Goal: Navigation & Orientation: Go to known website

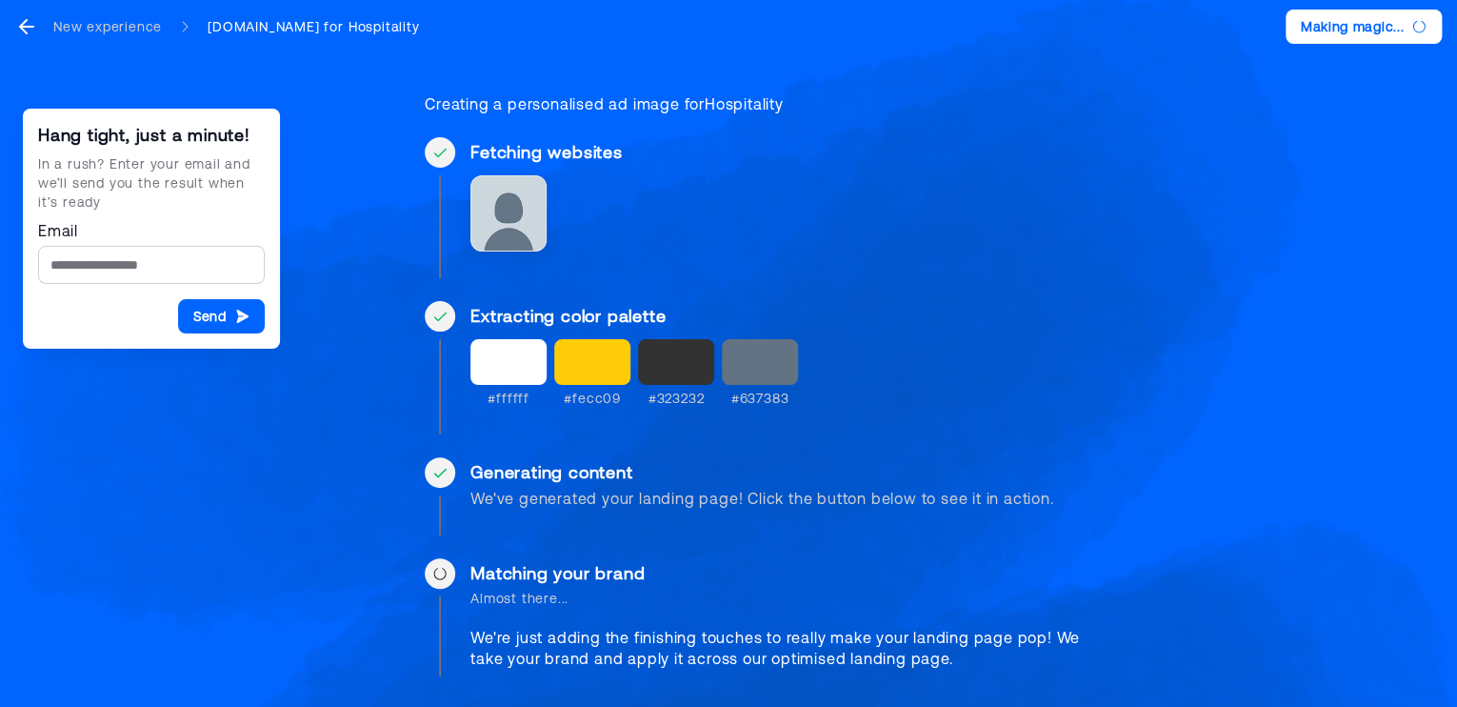
scroll to position [20, 0]
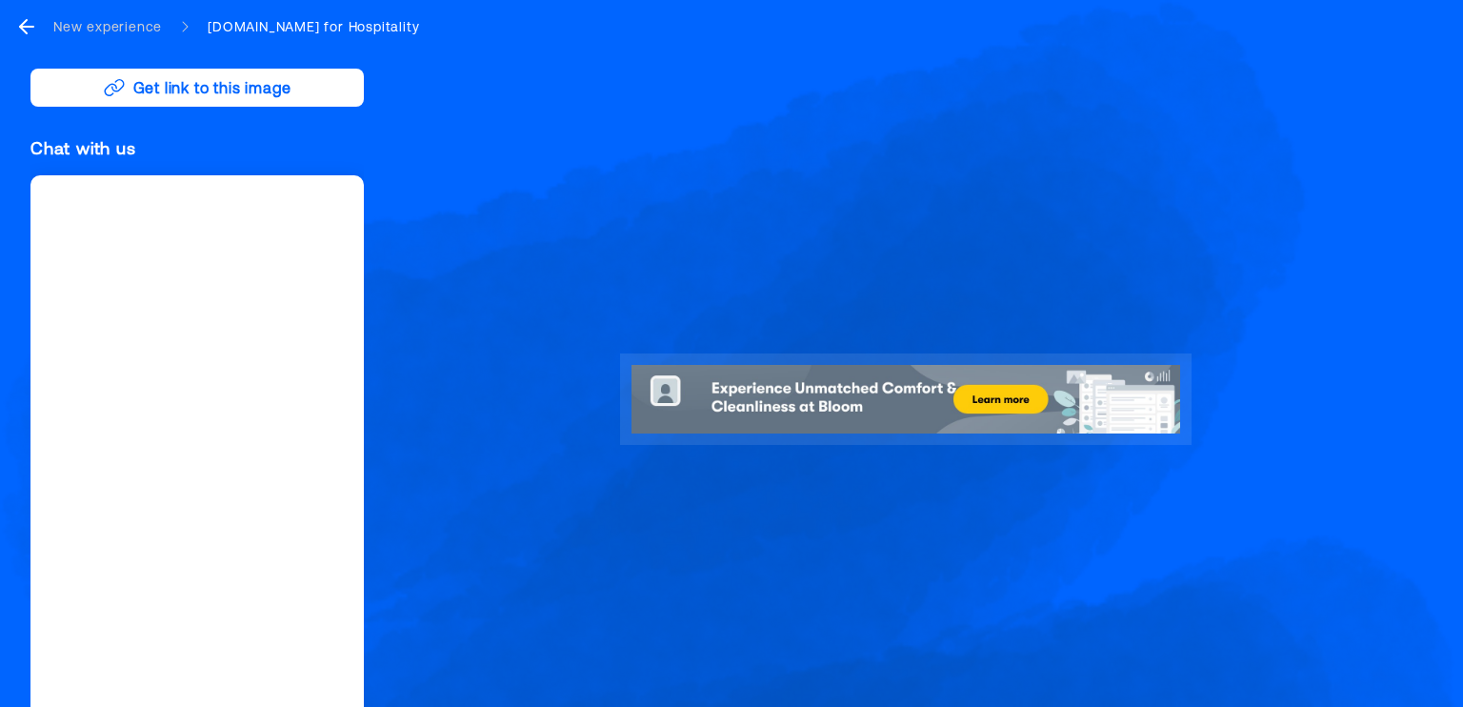
scroll to position [39, 0]
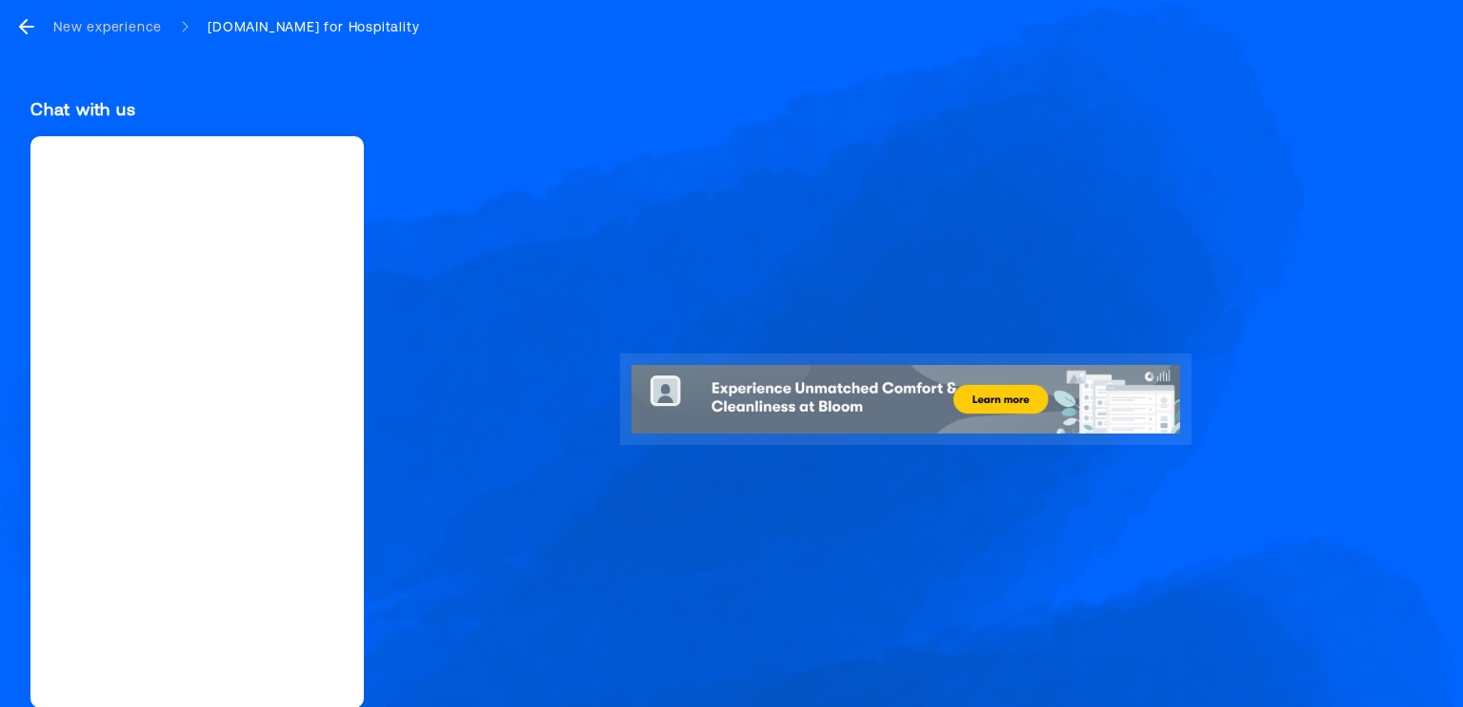
click at [659, 398] on div at bounding box center [905, 398] width 571 height 90
click at [1032, 401] on div at bounding box center [905, 398] width 571 height 90
click at [992, 401] on div at bounding box center [905, 398] width 571 height 90
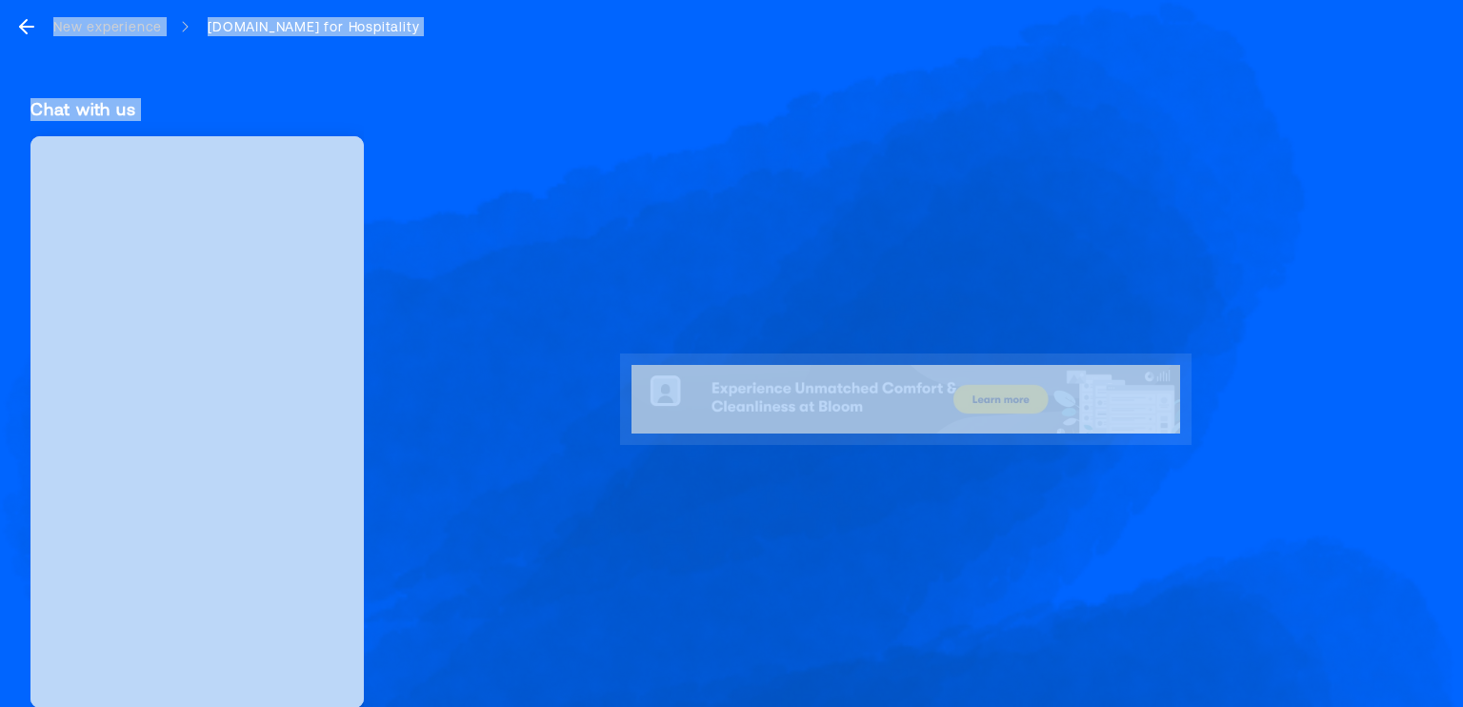
click at [992, 401] on div at bounding box center [905, 398] width 571 height 90
click at [719, 382] on div at bounding box center [905, 398] width 571 height 90
click at [811, 277] on div at bounding box center [905, 399] width 1053 height 661
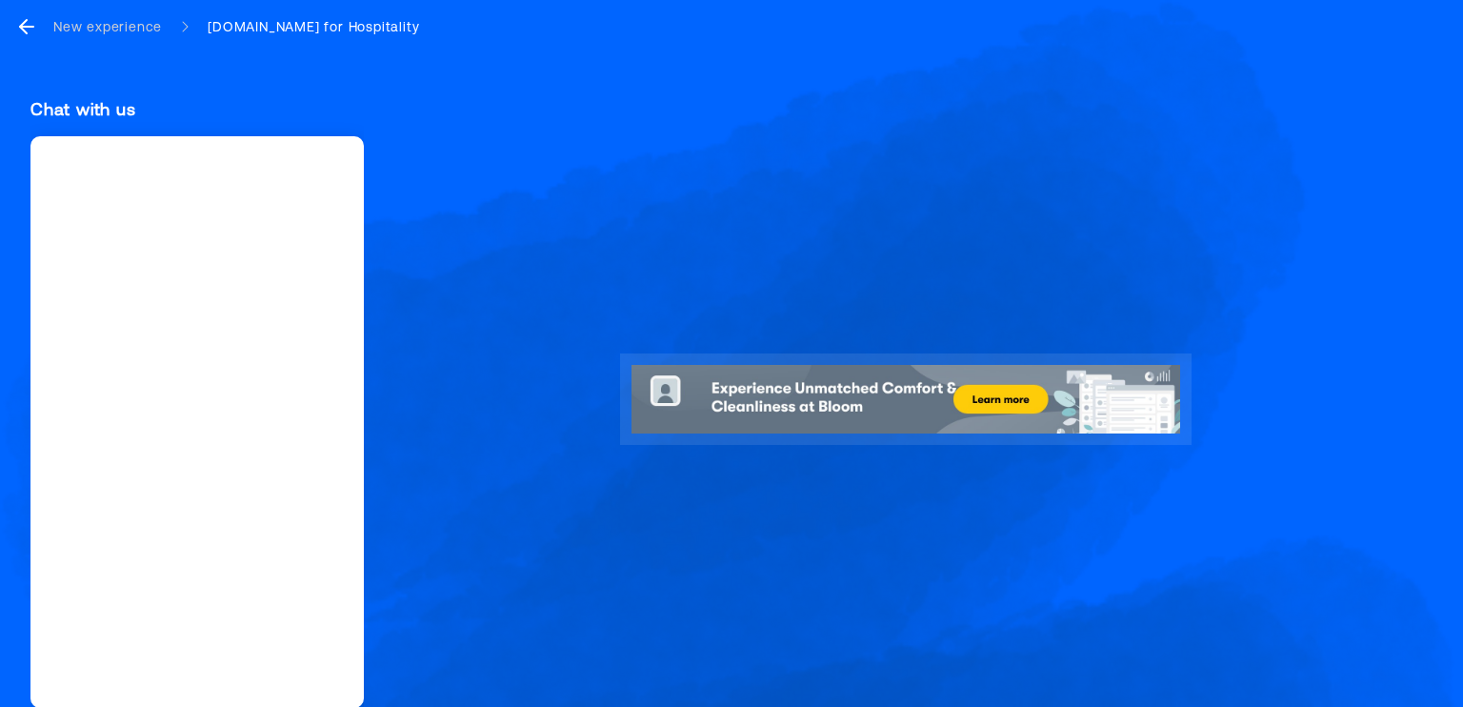
click at [13, 28] on nav "New experience [DOMAIN_NAME] for Hospitality" at bounding box center [731, 26] width 1463 height 53
click at [23, 18] on icon "go back" at bounding box center [26, 26] width 23 height 23
